Goal: Task Accomplishment & Management: Manage account settings

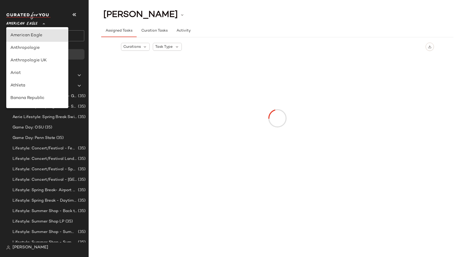
click at [44, 26] on icon at bounding box center [44, 24] width 6 height 6
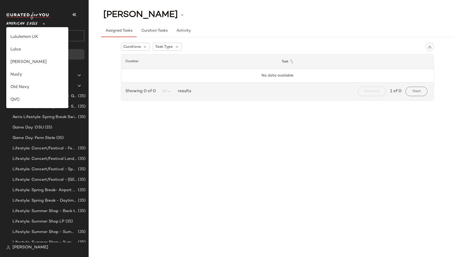
scroll to position [99, 0]
click at [44, 62] on div "GAP" at bounding box center [37, 62] width 54 height 6
type input "**"
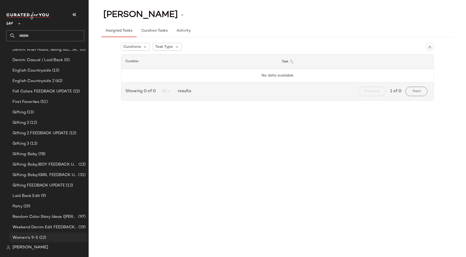
scroll to position [120, 0]
click at [20, 247] on span "[PERSON_NAME]" at bounding box center [31, 247] width 36 height 6
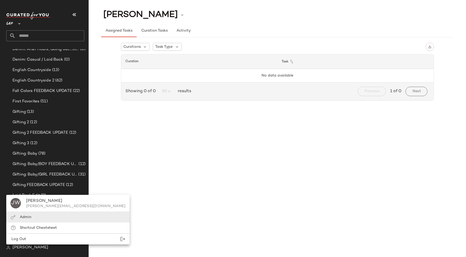
click at [23, 215] on span "Admin" at bounding box center [25, 217] width 11 height 4
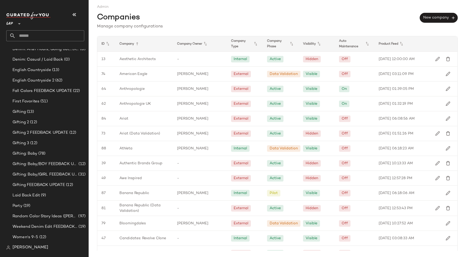
click at [104, 40] on div "ID" at bounding box center [106, 43] width 18 height 15
click at [104, 41] on div "ID" at bounding box center [106, 43] width 18 height 15
click at [106, 42] on icon at bounding box center [108, 44] width 6 height 6
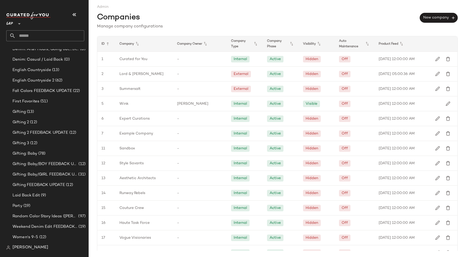
click at [106, 42] on icon at bounding box center [108, 44] width 6 height 6
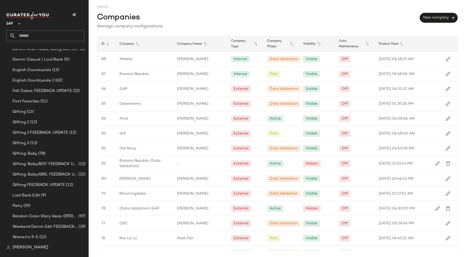
click at [308, 23] on div "Manage company configurations" at bounding box center [277, 26] width 361 height 6
